Goal: Use online tool/utility: Utilize a website feature to perform a specific function

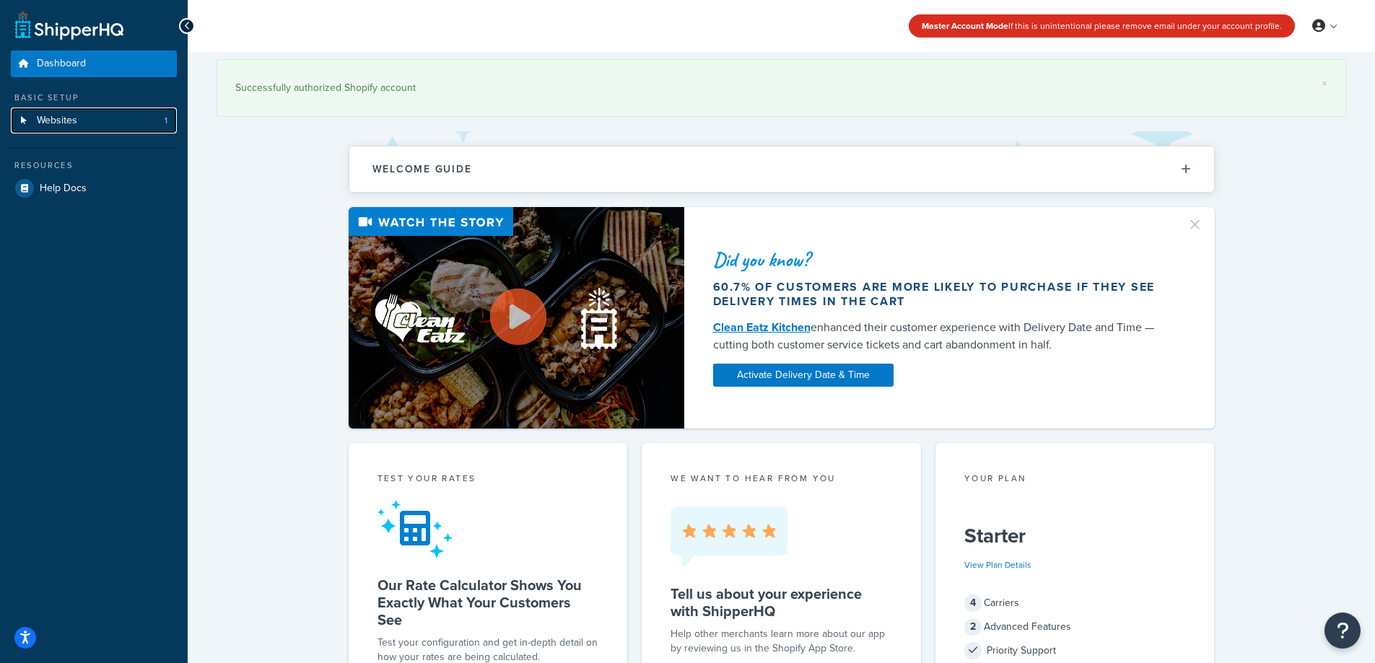
click at [105, 119] on link "Websites 1" at bounding box center [94, 121] width 166 height 27
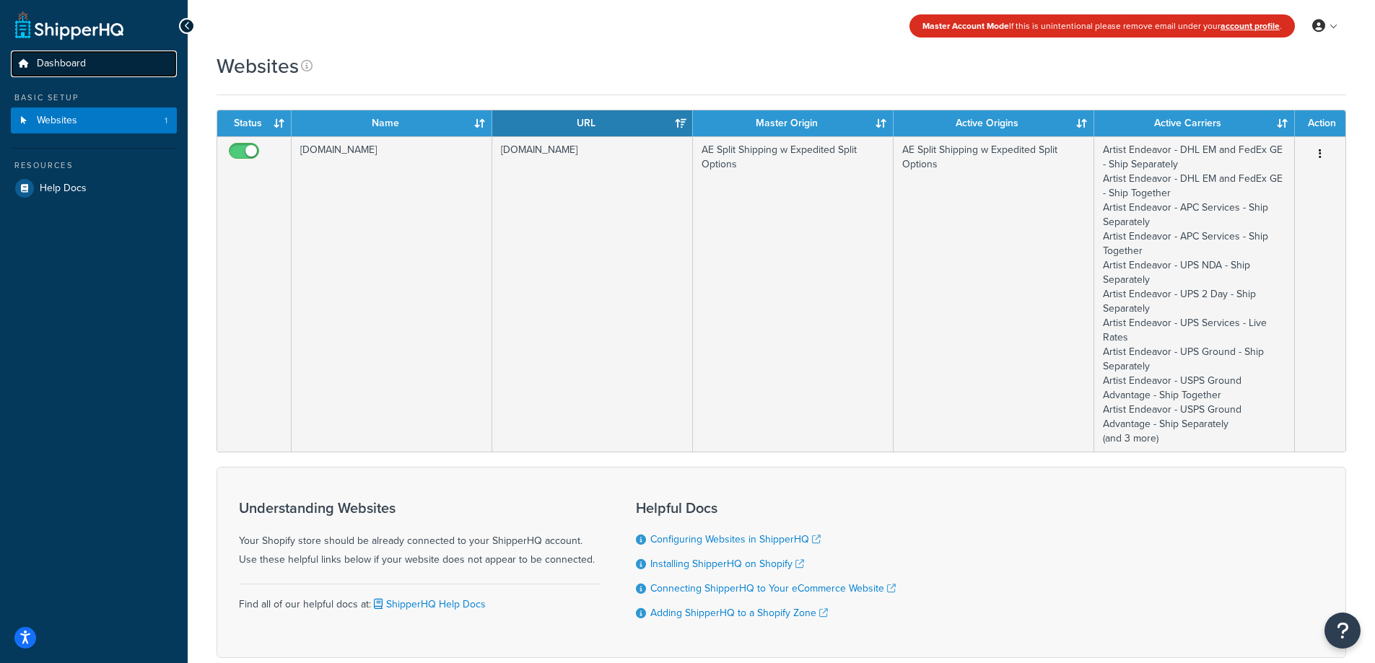
click at [61, 58] on span "Dashboard" at bounding box center [61, 64] width 49 height 12
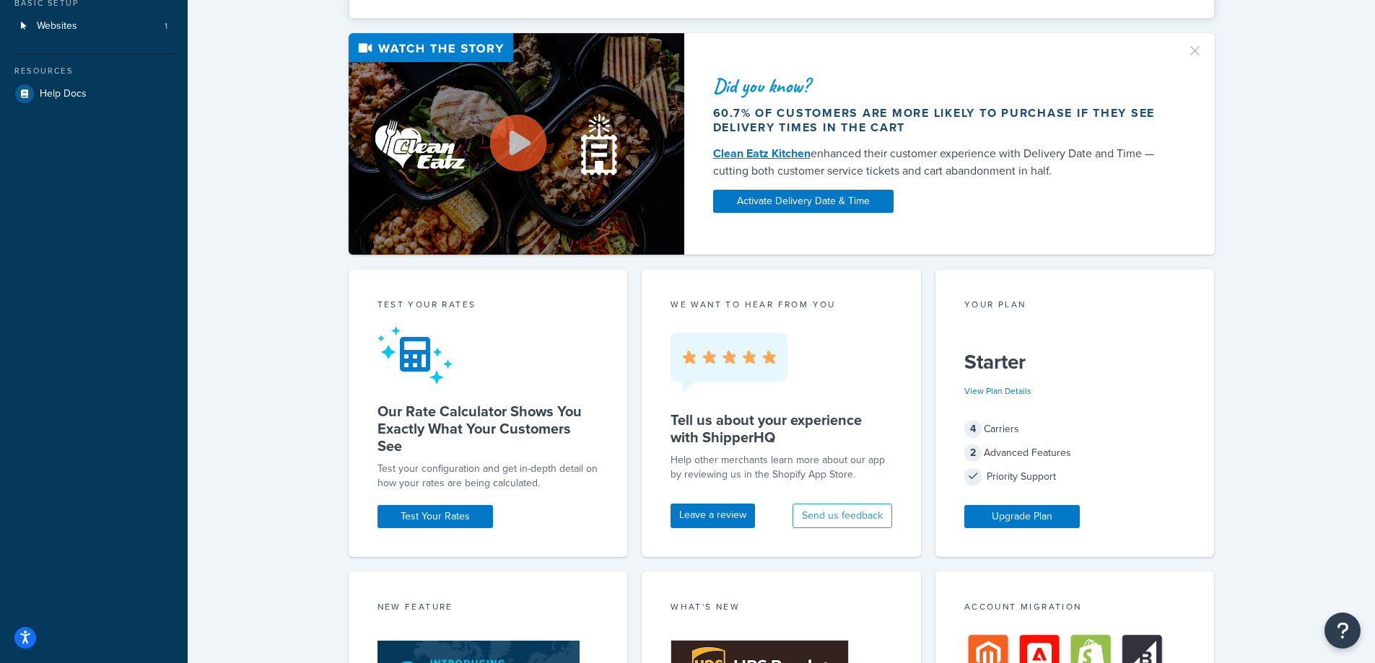
scroll to position [144, 0]
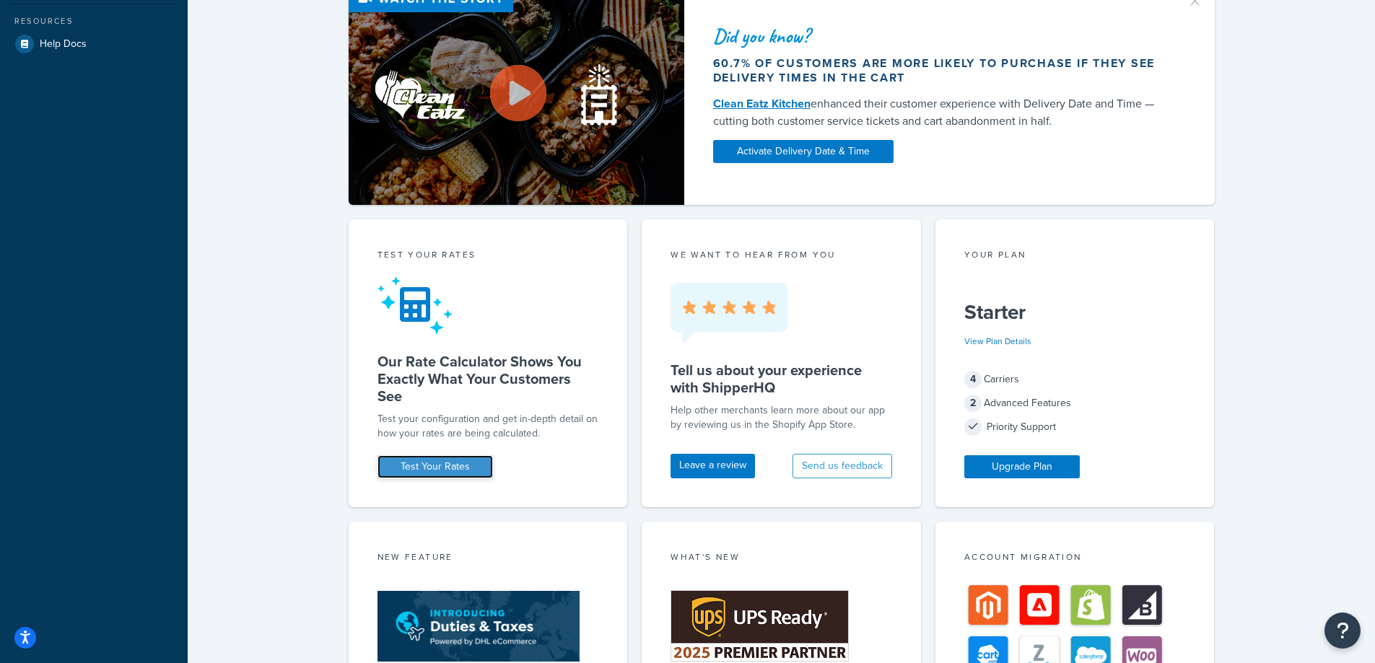
click at [458, 471] on link "Test Your Rates" at bounding box center [434, 466] width 115 height 23
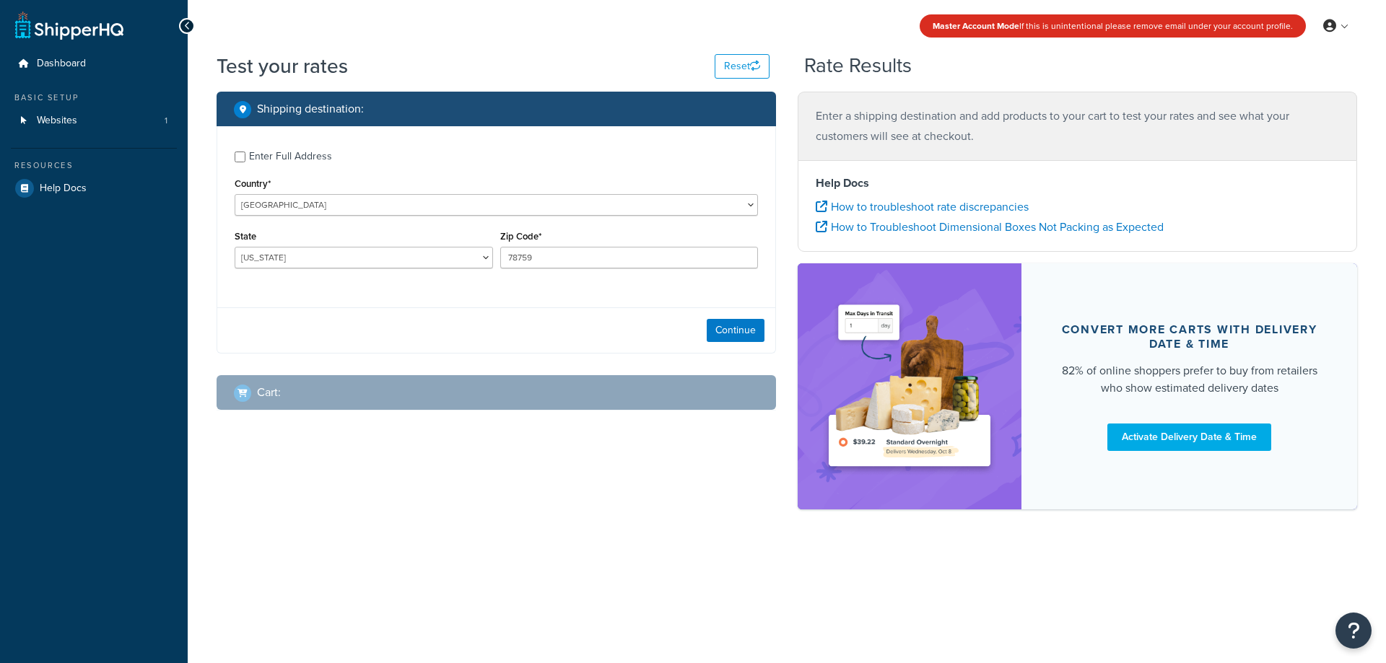
select select "TX"
click at [292, 204] on select "United States United Kingdom Afghanistan Åland Islands Albania Algeria American…" at bounding box center [496, 205] width 523 height 22
click at [273, 253] on select "Alabama Alaska American Samoa Arizona Arkansas Armed Forces Americas Armed Forc…" at bounding box center [364, 258] width 258 height 22
click at [284, 216] on select "United States United Kingdom Afghanistan Åland Islands Albania Algeria American…" at bounding box center [496, 205] width 523 height 22
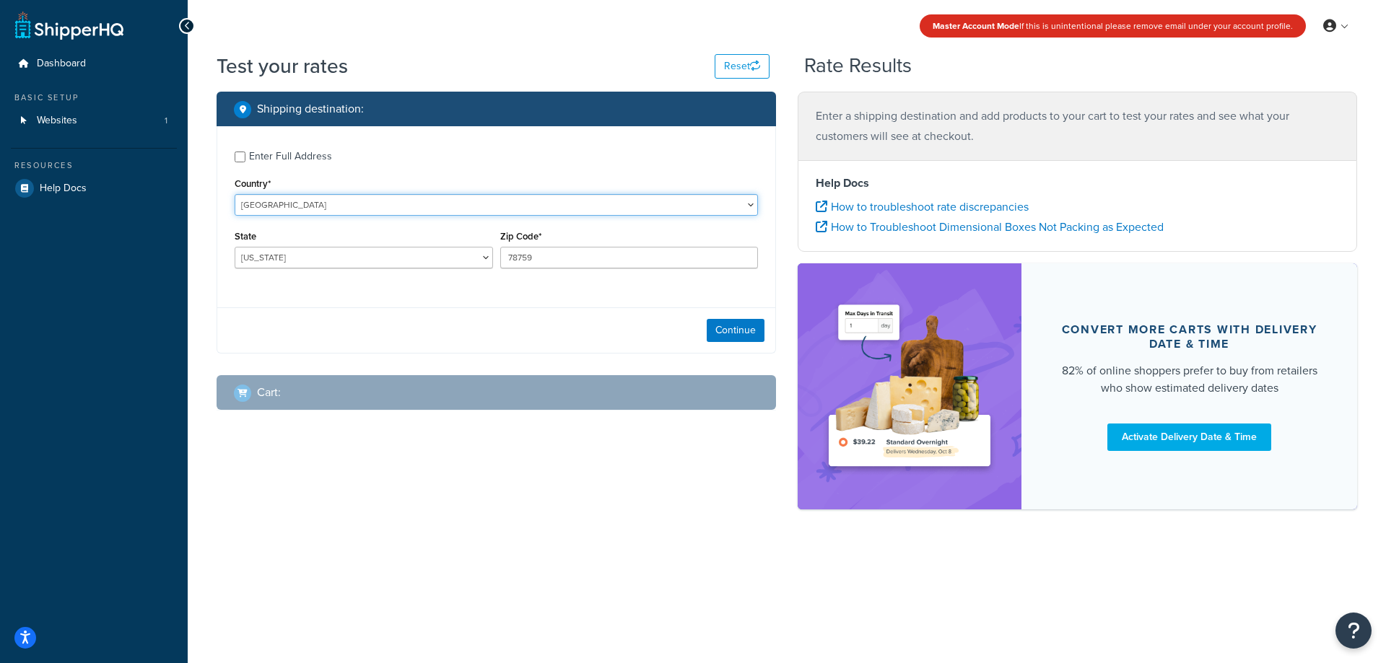
select select "MX"
click at [235, 194] on select "United States United Kingdom Afghanistan Åland Islands Albania Algeria American…" at bounding box center [496, 205] width 523 height 22
click at [727, 335] on button "Continue" at bounding box center [736, 330] width 58 height 23
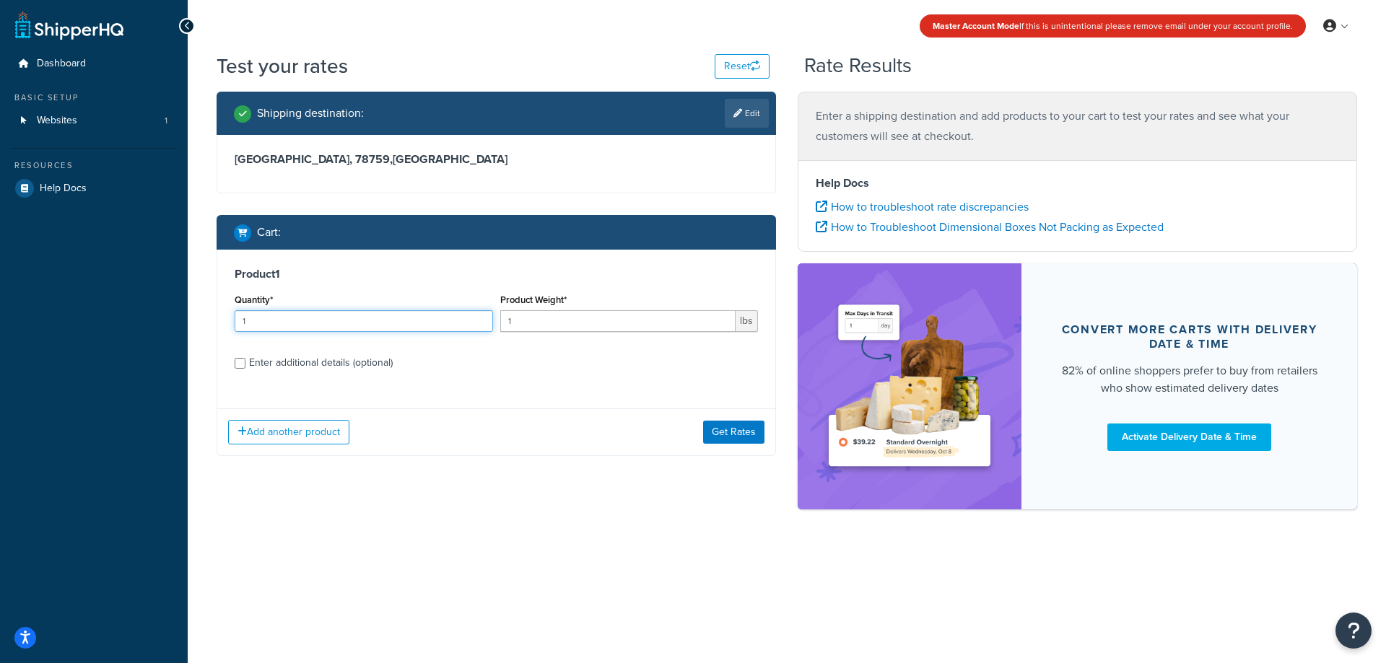
drag, startPoint x: 450, startPoint y: 324, endPoint x: 197, endPoint y: 319, distance: 252.6
click at [197, 319] on div "Test your rates Reset Rate Results Shipping destination : Edit Aguascalientes, …" at bounding box center [787, 306] width 1198 height 508
click at [585, 322] on input "1" at bounding box center [618, 321] width 236 height 22
type input "1.39"
click at [730, 439] on button "Get Rates" at bounding box center [733, 432] width 61 height 23
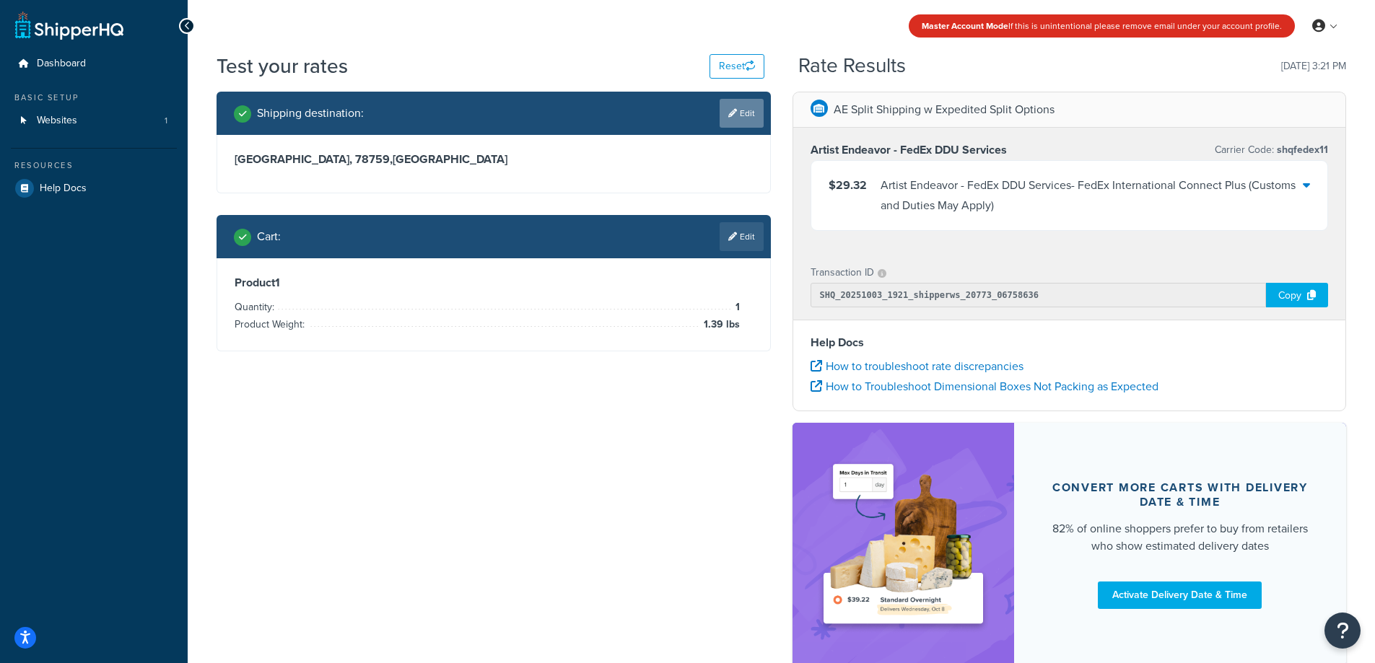
click at [753, 115] on link "Edit" at bounding box center [742, 113] width 44 height 29
select select "MX"
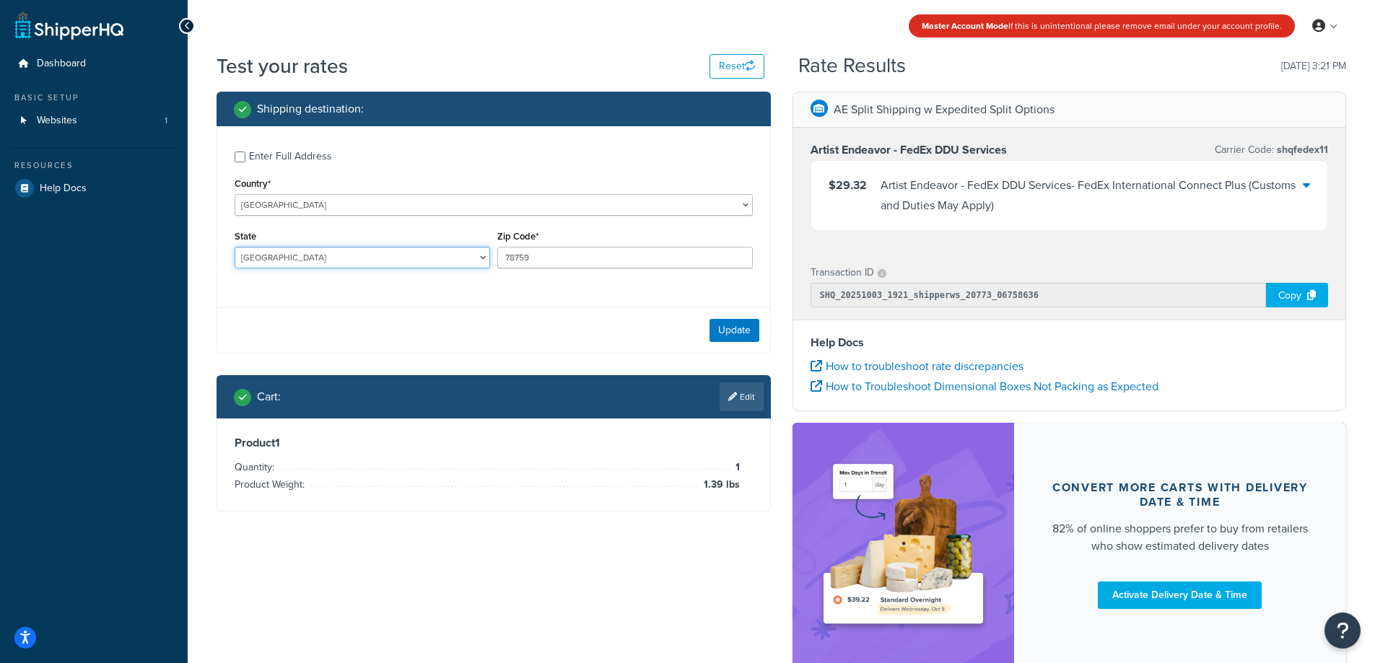
click at [403, 248] on select "Aguascalientes Baja California Baja California Sur Campeche Chiapas Chihuahua C…" at bounding box center [362, 258] width 255 height 22
select select "MEX"
click at [235, 247] on select "Aguascalientes Baja California Baja California Sur Campeche Chiapas Chihuahua C…" at bounding box center [362, 258] width 255 height 22
drag, startPoint x: 566, startPoint y: 253, endPoint x: 416, endPoint y: 250, distance: 150.1
click at [428, 252] on div "State Aguascalientes Baja California Baja California Sur Campeche Chiapas Chihu…" at bounding box center [493, 253] width 525 height 53
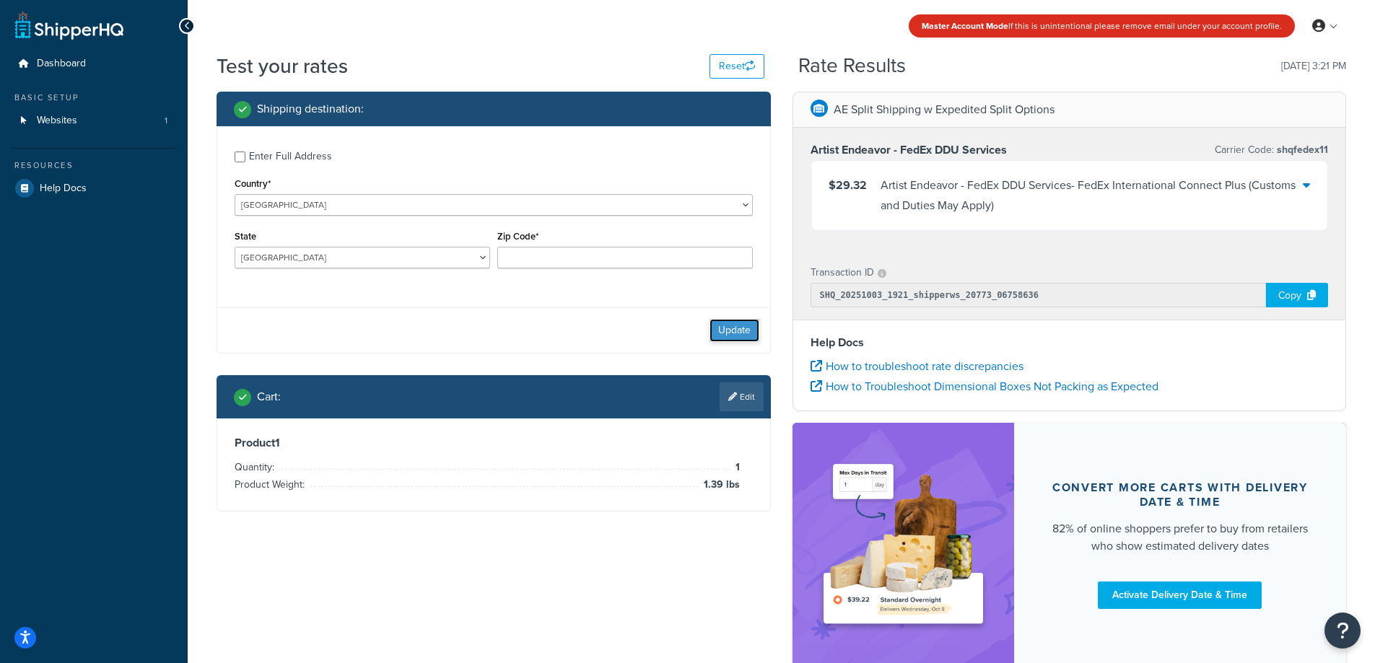
click at [740, 328] on button "Update" at bounding box center [734, 330] width 50 height 23
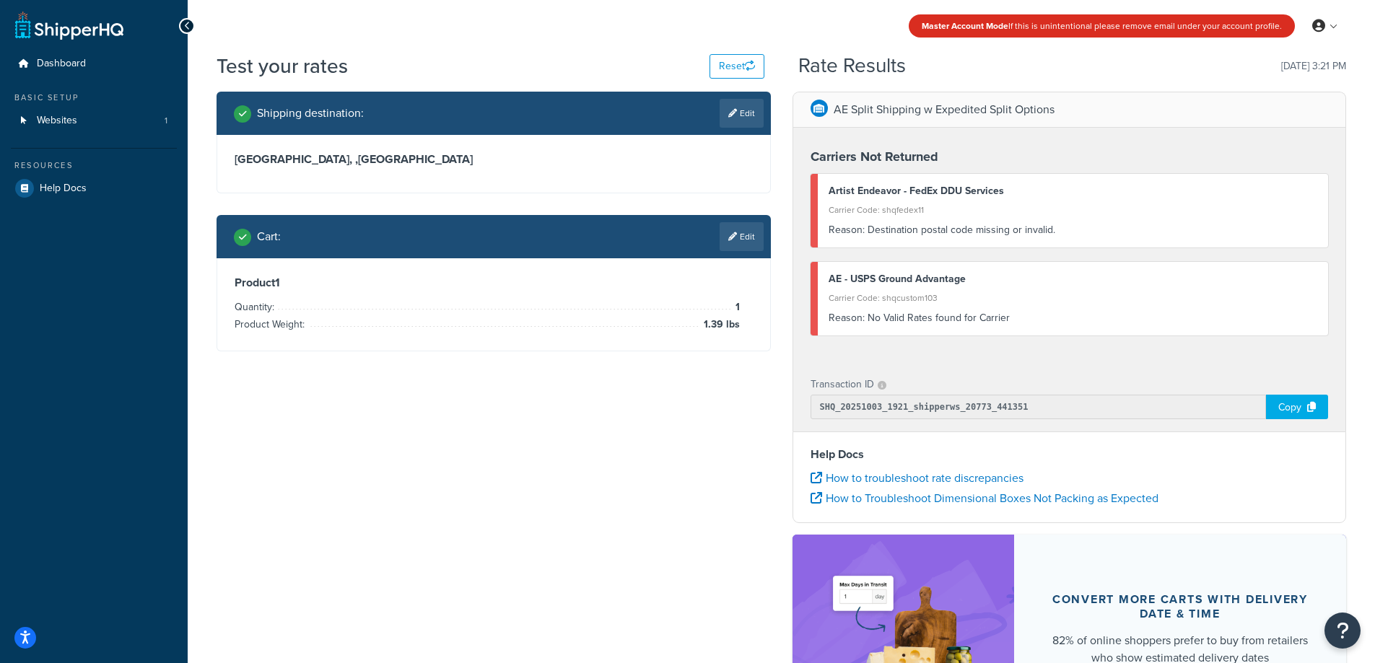
click at [299, 163] on h3 "Mexico, , Mexico" at bounding box center [494, 159] width 518 height 14
click at [301, 162] on h3 "Mexico, , Mexico" at bounding box center [494, 159] width 518 height 14
copy h3 "Mexico"
click at [738, 103] on link "Edit" at bounding box center [742, 113] width 44 height 29
select select "MX"
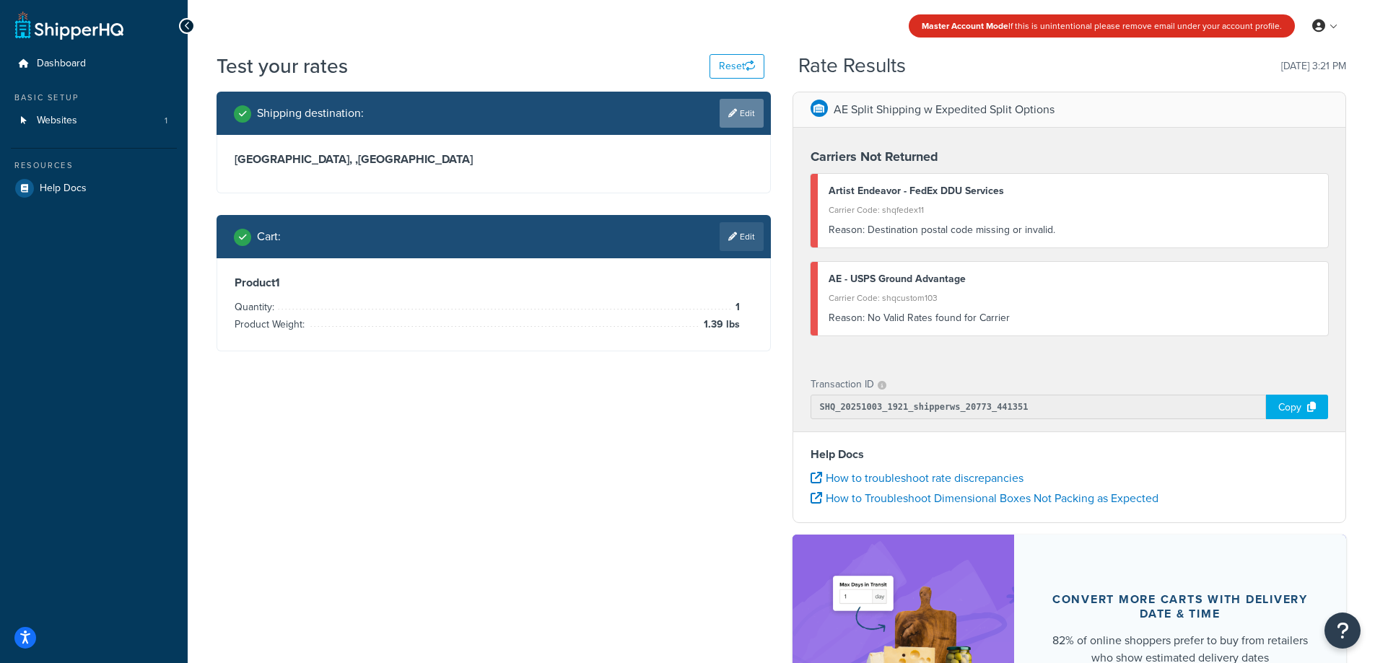
select select "MEX"
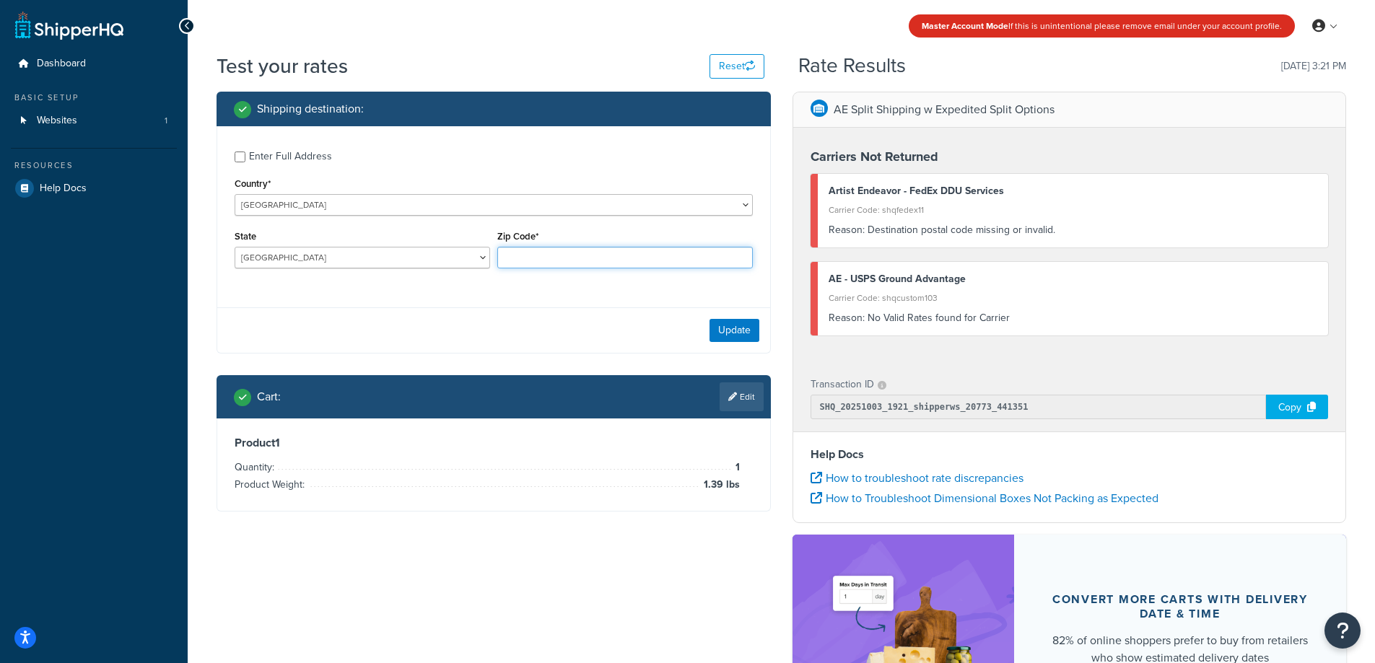
click at [553, 250] on input "Zip Code*" at bounding box center [624, 258] width 255 height 22
paste input "01000"
type input "01000"
click at [741, 334] on button "Update" at bounding box center [734, 330] width 50 height 23
